Goal: Transaction & Acquisition: Purchase product/service

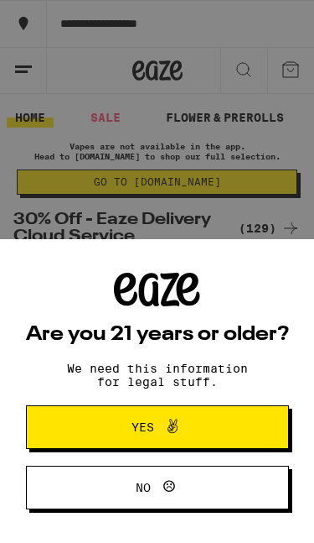
click at [163, 428] on icon at bounding box center [173, 426] width 20 height 20
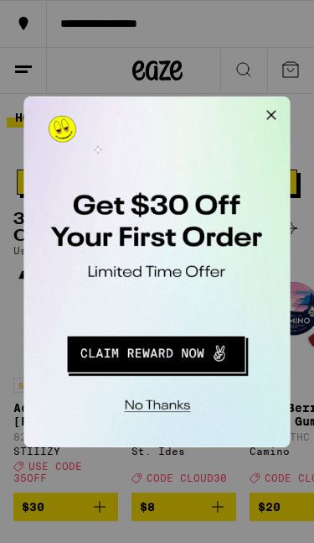
click at [162, 274] on div "No thanks" at bounding box center [139, 248] width 232 height 305
click at [249, 111] on button "Close Modal" at bounding box center [237, 113] width 34 height 34
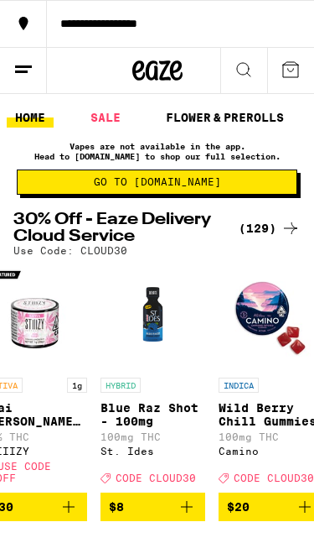
click at [220, 286] on img "Open page for Wild Berry Chill Gummies from Camino" at bounding box center [271, 316] width 105 height 105
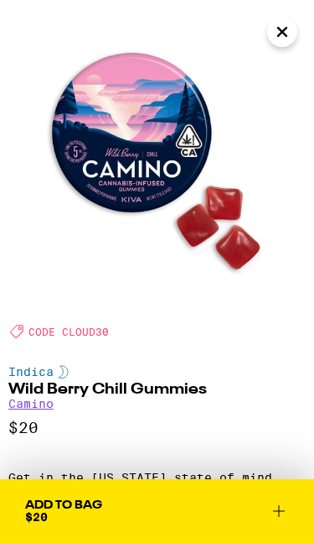
click at [279, 31] on icon "Close" at bounding box center [283, 31] width 20 height 25
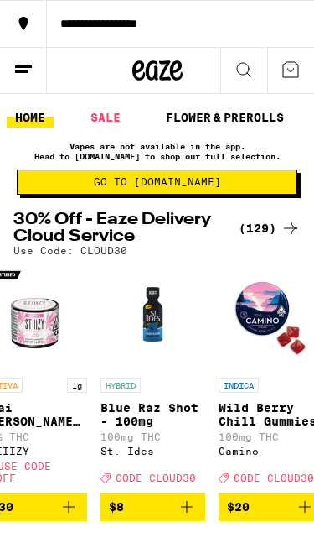
click at [102, 107] on link "SALE" at bounding box center [105, 117] width 47 height 20
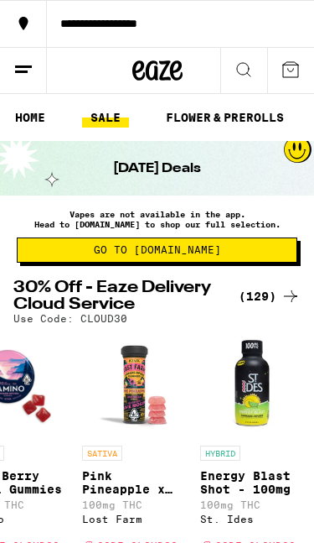
click at [210, 262] on button "Go to [DOMAIN_NAME]" at bounding box center [157, 249] width 281 height 25
click at [182, 311] on h2 "30% Off - Eaze Delivery Cloud Service" at bounding box center [121, 296] width 217 height 34
click at [171, 309] on h2 "30% Off - Eaze Delivery Cloud Service" at bounding box center [121, 296] width 217 height 34
click at [179, 219] on p "Vapes are not available in the app. Head to [DOMAIN_NAME] to shop our full sele…" at bounding box center [157, 219] width 281 height 20
click at [179, 218] on p "Vapes are not available in the app. Head to [DOMAIN_NAME] to shop our full sele…" at bounding box center [157, 219] width 281 height 20
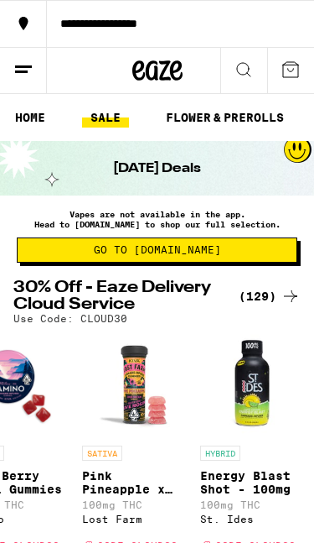
click at [207, 158] on div "[DATE] Deals" at bounding box center [157, 168] width 314 height 55
click at [214, 174] on div "[DATE] Deals" at bounding box center [157, 168] width 314 height 55
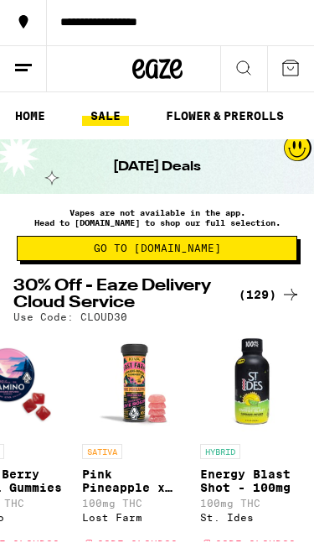
click at [178, 356] on img "Open page for Pink Pineapple x Sour Dream Rosin Gummies - 100mg from Lost Farm" at bounding box center [134, 384] width 105 height 105
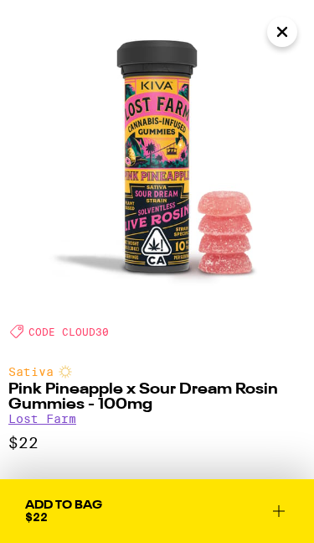
click at [289, 27] on icon "Close" at bounding box center [283, 31] width 20 height 25
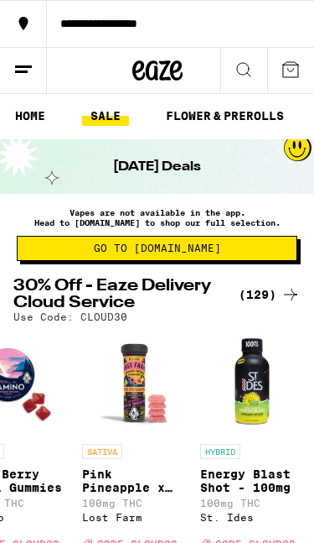
click at [292, 322] on div "Use Code: CLOUD30" at bounding box center [157, 316] width 288 height 11
click at [291, 321] on div "Use Code: CLOUD30" at bounding box center [157, 316] width 288 height 11
click at [200, 338] on img "Open page for Energy Blast Shot - 100mg from St. Ides" at bounding box center [252, 382] width 105 height 105
click at [200, 337] on div "SATIVA 1g Acai [PERSON_NAME] Live Resin Diamonds - 1g 82% THC STIIIZY Deal Crea…" at bounding box center [157, 458] width 314 height 257
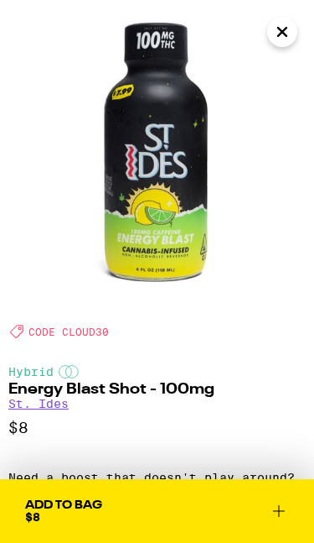
click at [293, 40] on button "Close" at bounding box center [282, 32] width 30 height 30
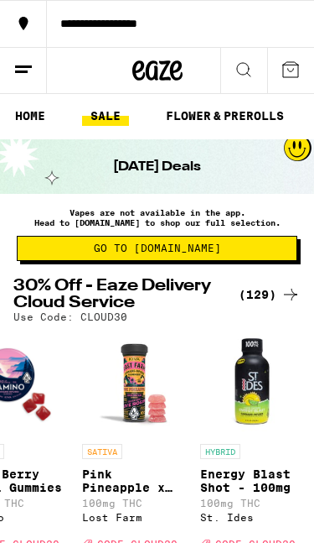
click at [171, 106] on link "FLOWER & PREROLLS" at bounding box center [225, 116] width 135 height 20
click at [206, 247] on span "Go to [DOMAIN_NAME]" at bounding box center [157, 248] width 262 height 10
